Goal: Check status

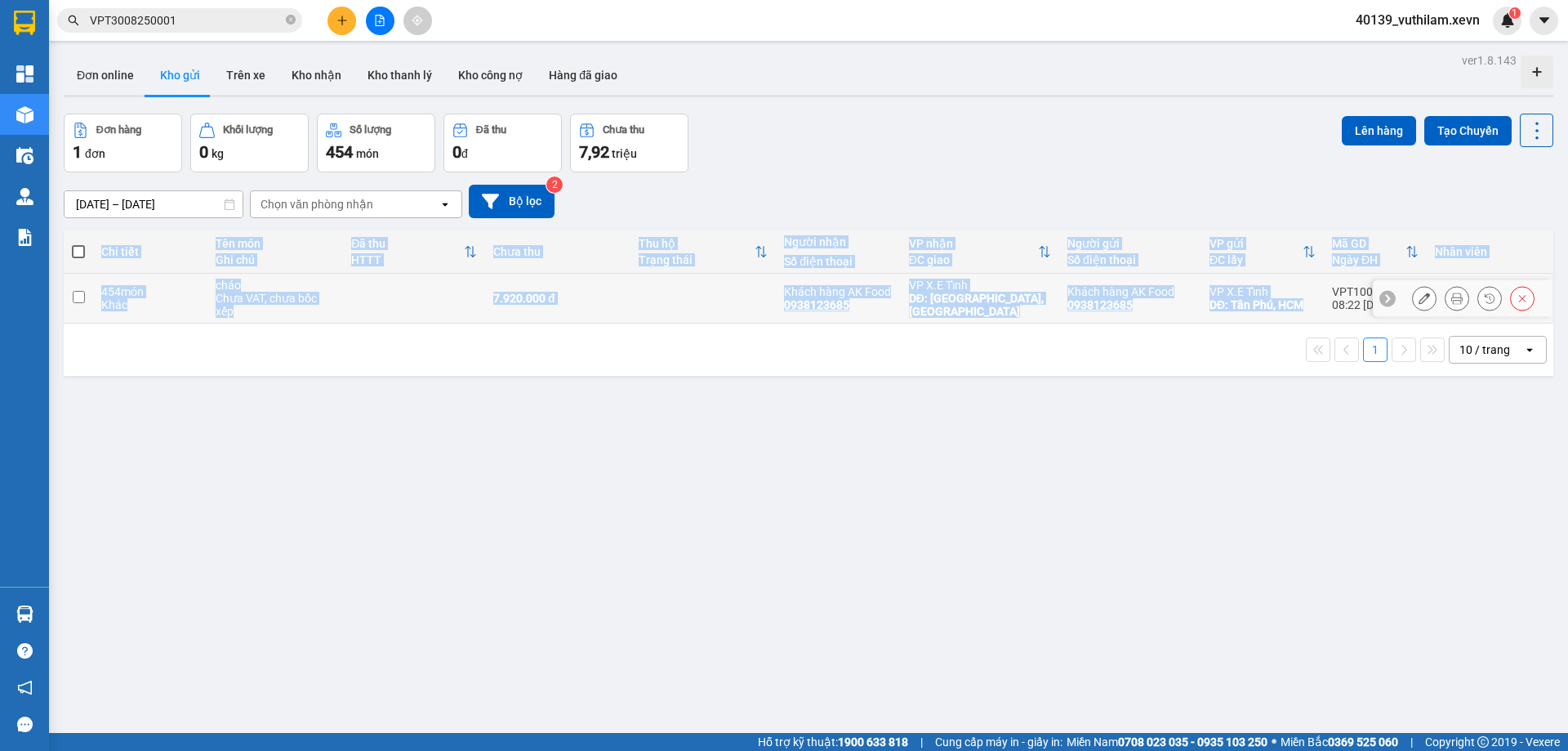
drag, startPoint x: 1326, startPoint y: 289, endPoint x: 1401, endPoint y: 289, distance: 75.0
click at [1401, 289] on tr "454 món Khác cháo Chưa VAT, chưa bốc xếp 7.920.000 đ Khách hàng AK Food 0938123…" at bounding box center [809, 298] width 1489 height 49
checkbox input "true"
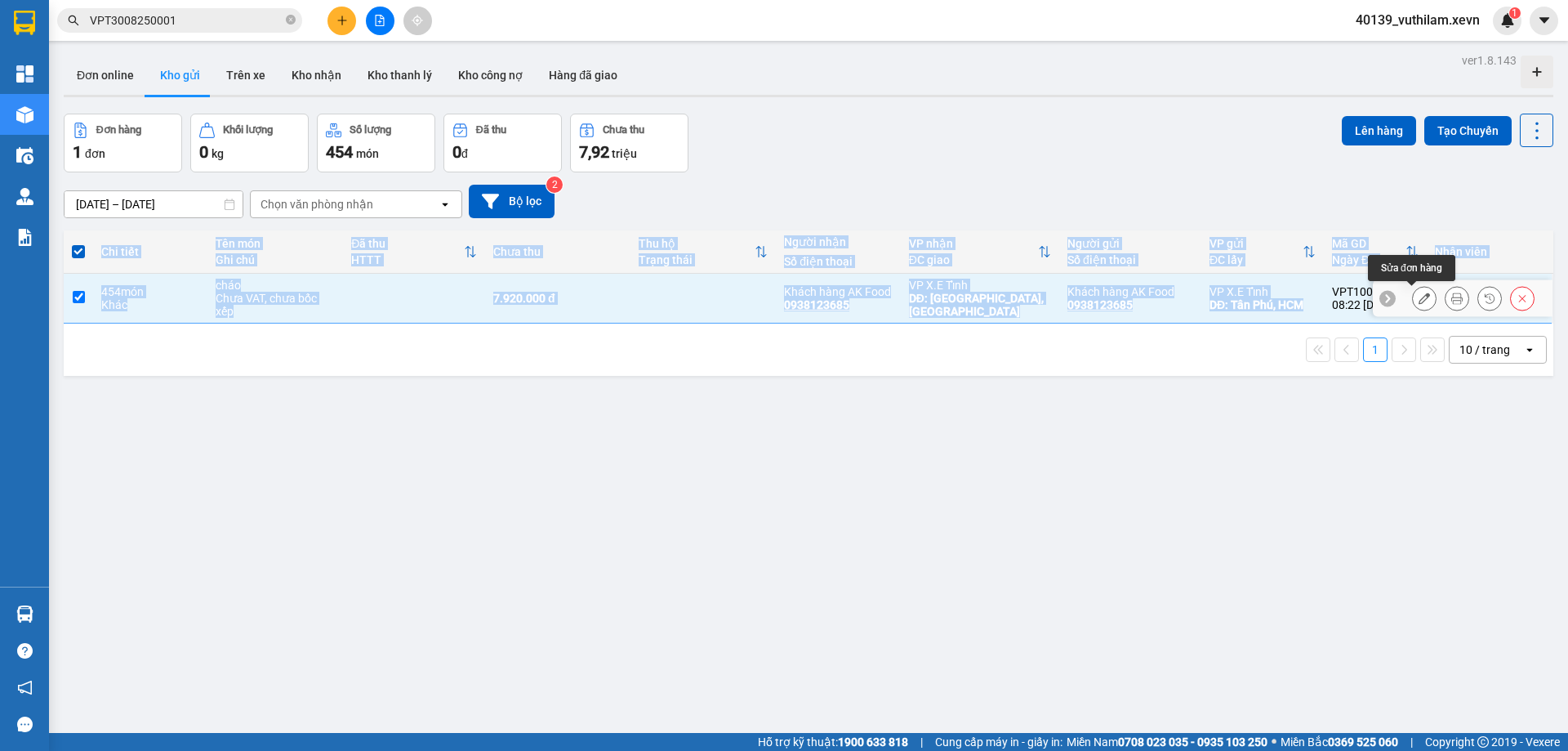
click at [1451, 295] on icon at bounding box center [1456, 298] width 12 height 12
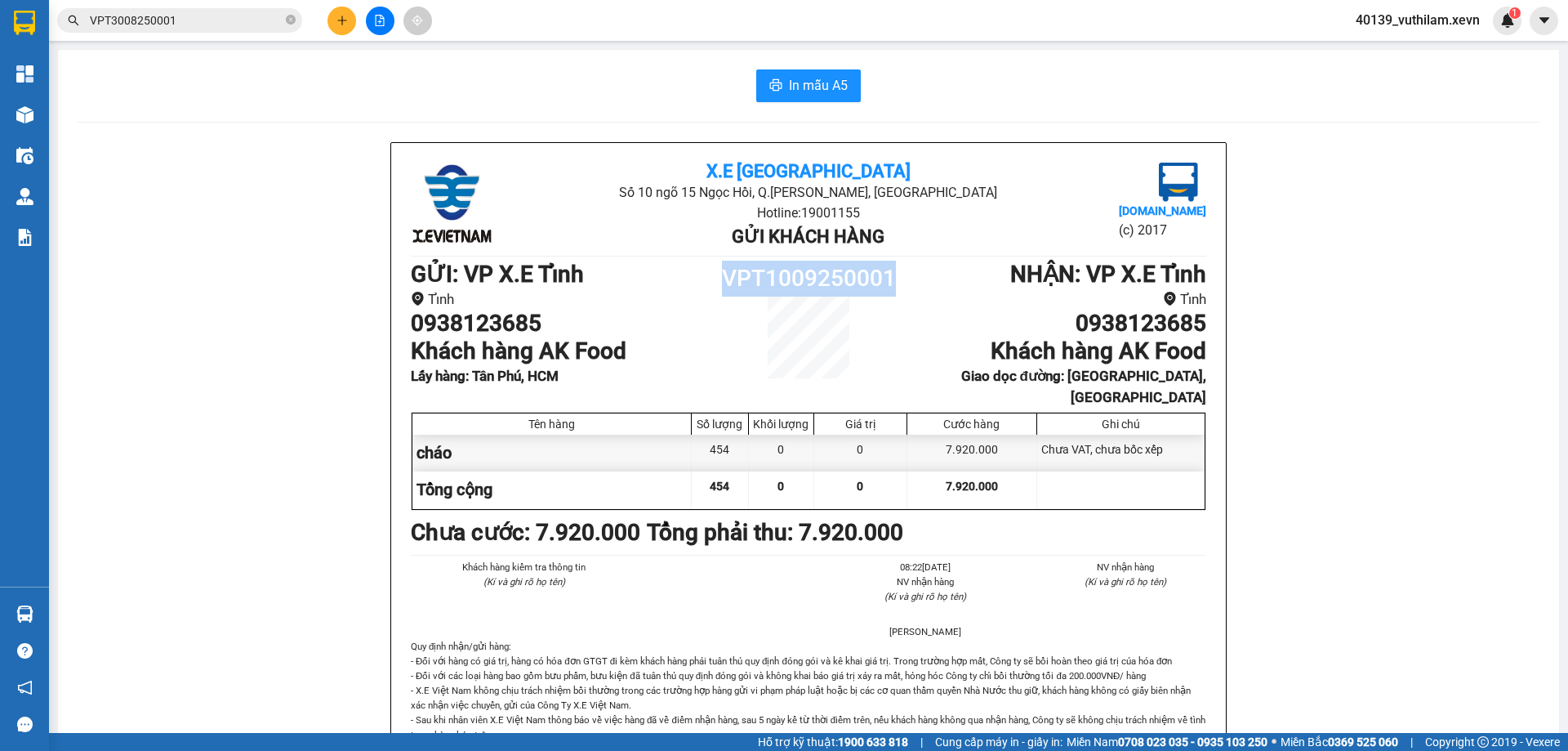
drag, startPoint x: 897, startPoint y: 282, endPoint x: 719, endPoint y: 282, distance: 178.0
click at [719, 282] on h1 "VPT1009250001" at bounding box center [808, 278] width 199 height 36
copy h1 "VPT1009250001"
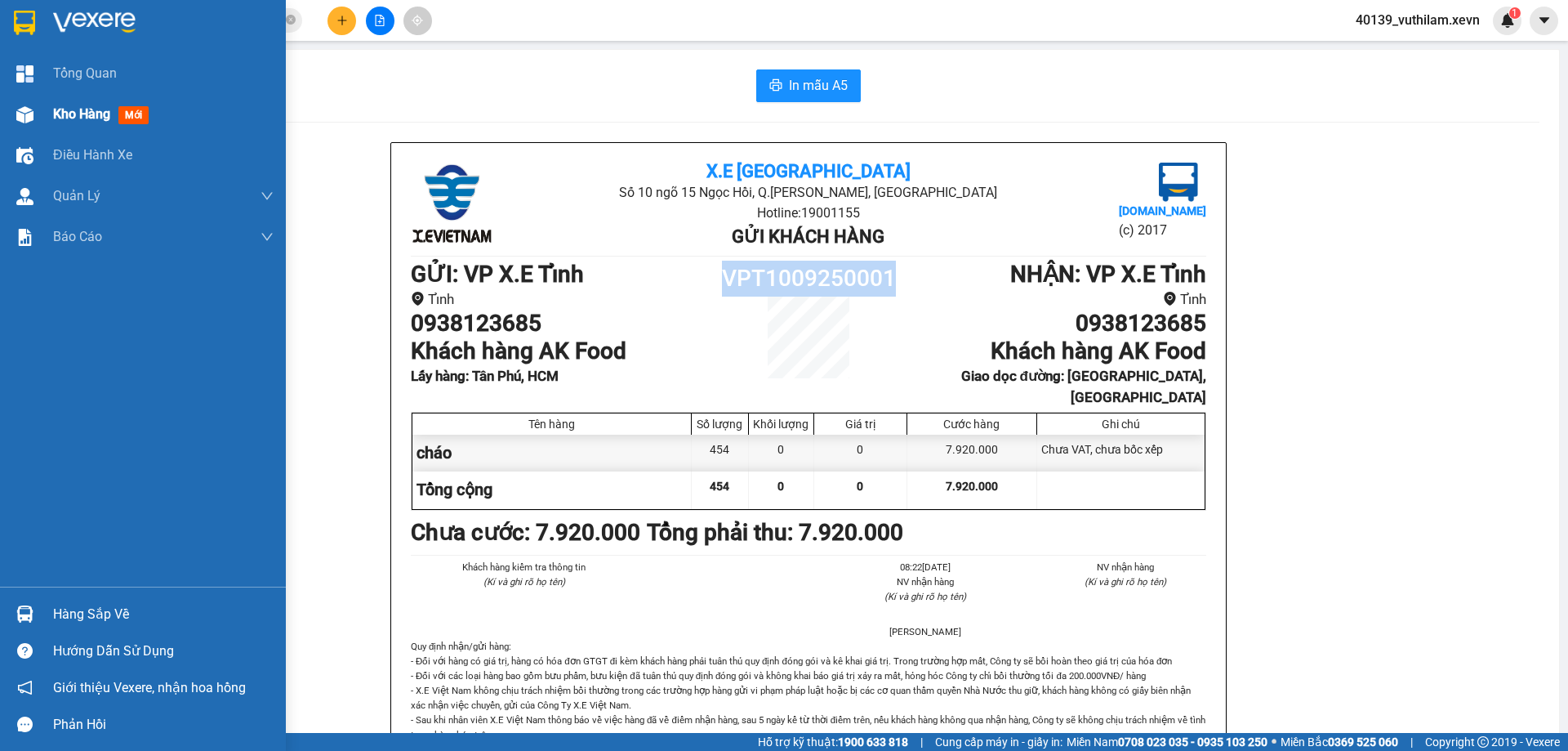
click at [77, 114] on span "Kho hàng" at bounding box center [81, 114] width 57 height 16
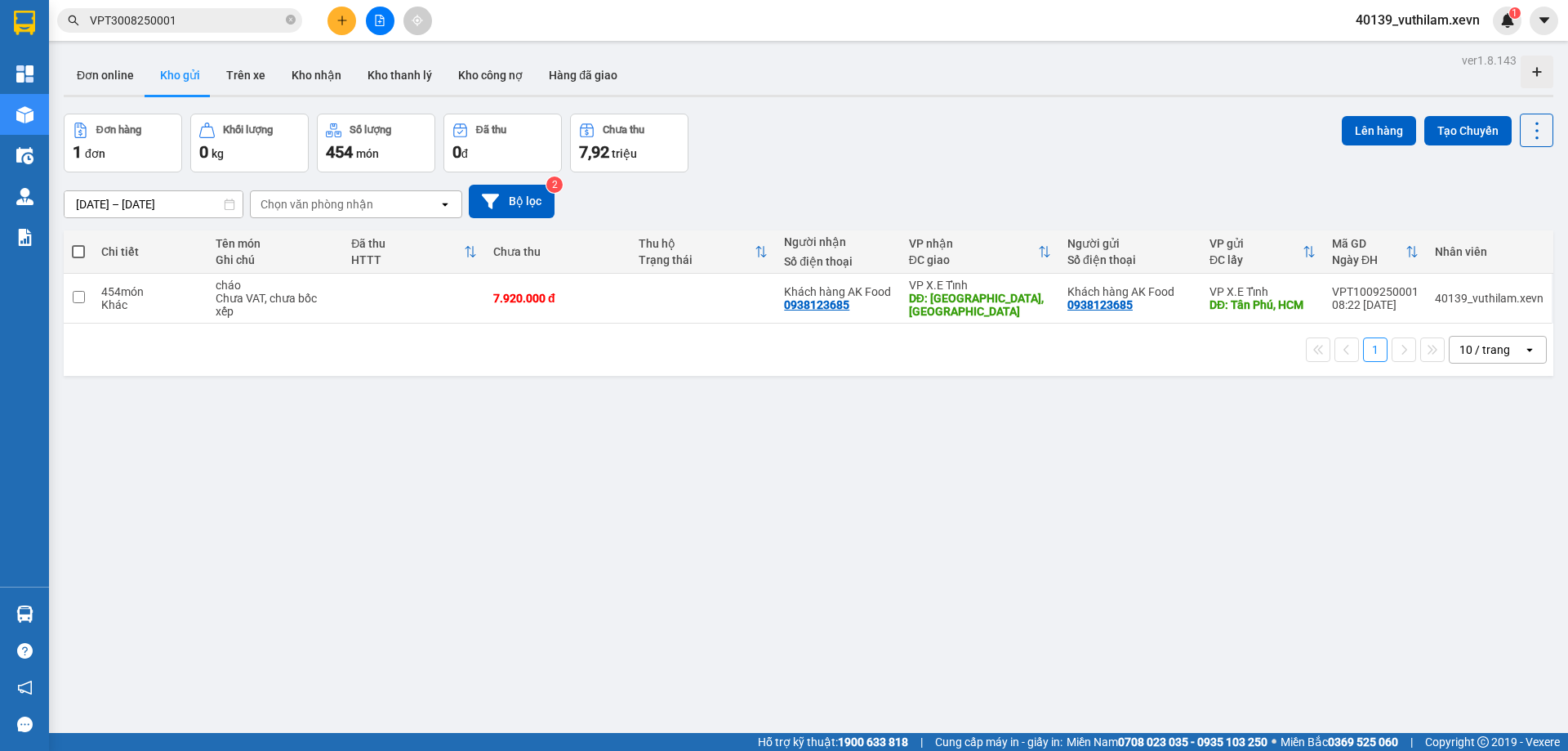
click at [447, 448] on div "ver 1.8.143 Đơn online Kho gửi Trên xe Kho nhận Kho thanh lý Kho công nợ Hàng đ…" at bounding box center [808, 425] width 1502 height 751
click at [418, 538] on div "ver 1.8.143 Đơn online Kho gửi Trên xe Kho nhận Kho thanh lý Kho công nợ Hàng đ…" at bounding box center [808, 425] width 1502 height 751
